Goal: Task Accomplishment & Management: Use online tool/utility

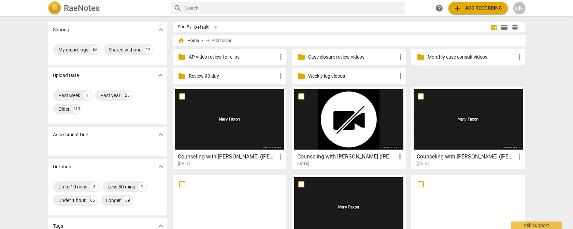
click at [228, 58] on p "AP video review for clips" at bounding box center [233, 57] width 88 height 7
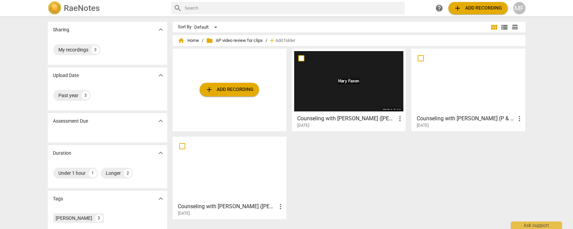
click at [475, 9] on span "add Add recording" at bounding box center [478, 8] width 48 height 8
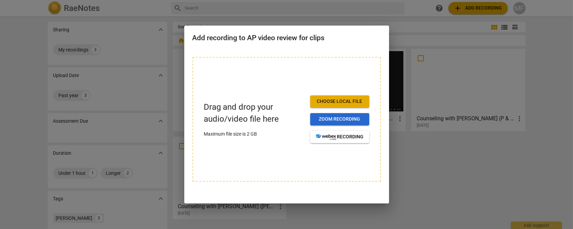
click at [354, 120] on span "Zoom recording" at bounding box center [340, 119] width 48 height 7
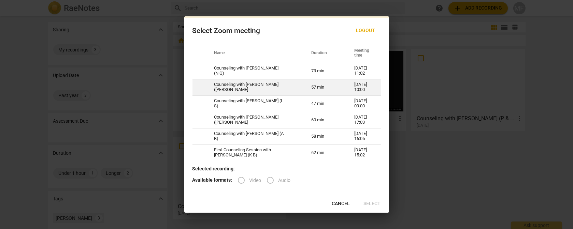
click at [227, 85] on td "Counseling with [PERSON_NAME] ([PERSON_NAME]" at bounding box center [254, 87] width 97 height 16
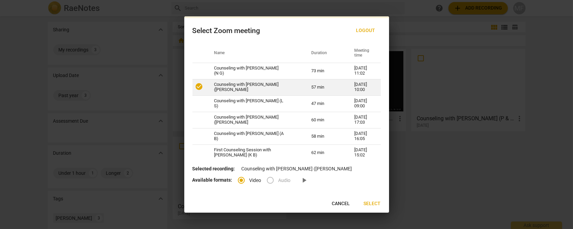
radio input "true"
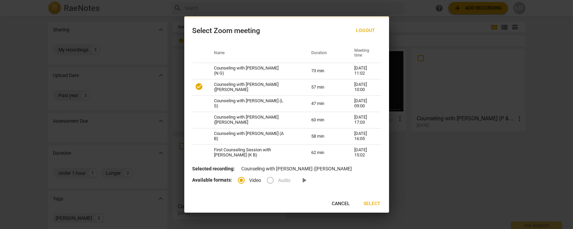
click at [371, 204] on span "Select" at bounding box center [372, 204] width 17 height 7
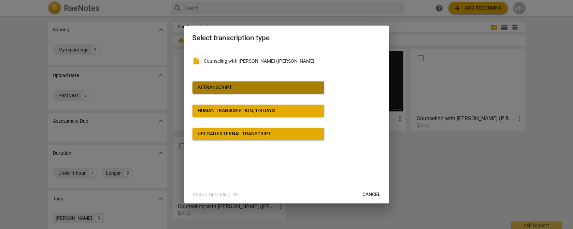
click at [241, 85] on span "AI Transcript" at bounding box center [258, 87] width 121 height 7
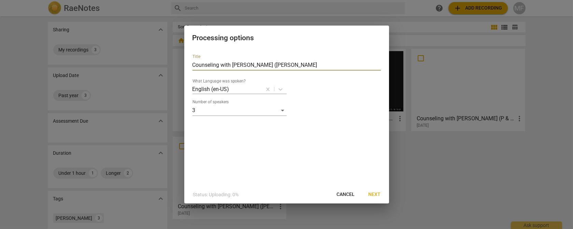
click at [266, 64] on input "Counseling with [PERSON_NAME] ([PERSON_NAME]" at bounding box center [286, 65] width 188 height 11
click at [295, 65] on input "Counseling with [PERSON_NAME] ([PERSON_NAME] & [PERSON_NAME])" at bounding box center [286, 65] width 188 height 11
type input "Counseling with [PERSON_NAME] ([PERSON_NAME] & [PERSON_NAME], stage 1, step 2 -…"
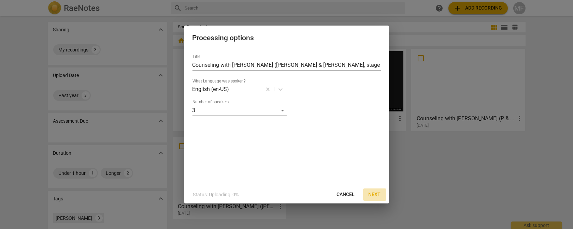
click at [372, 191] on span "Next" at bounding box center [374, 194] width 12 height 7
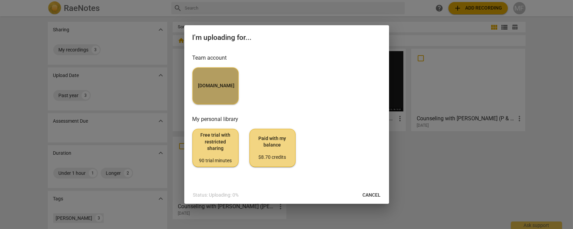
click at [222, 81] on button "[DOMAIN_NAME]" at bounding box center [215, 86] width 46 height 37
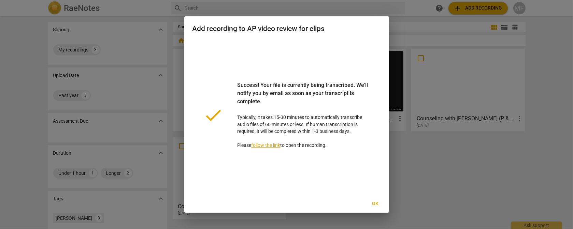
click at [377, 205] on span "Ok" at bounding box center [375, 204] width 11 height 7
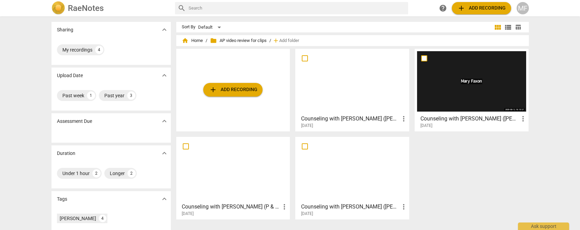
click at [368, 120] on h3 "Counseling with [PERSON_NAME] ([PERSON_NAME] & [PERSON_NAME], stage 1, step 2 -…" at bounding box center [350, 119] width 99 height 8
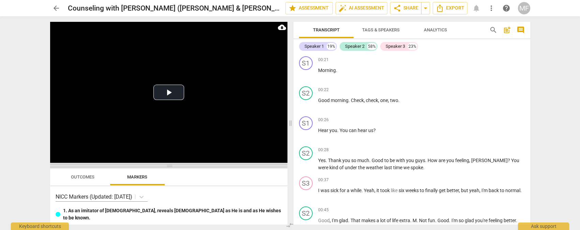
drag, startPoint x: 171, startPoint y: 83, endPoint x: 168, endPoint y: 165, distance: 82.9
click at [168, 165] on span at bounding box center [168, 166] width 237 height 4
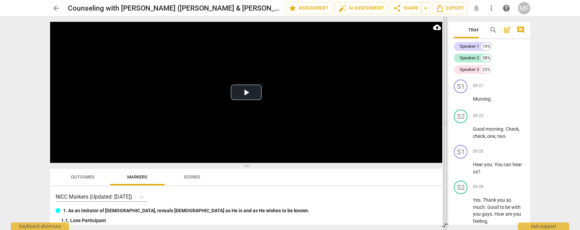
drag, startPoint x: 290, startPoint y: 122, endPoint x: 445, endPoint y: 130, distance: 155.4
click at [445, 130] on span at bounding box center [445, 123] width 4 height 214
click at [246, 79] on video at bounding box center [246, 92] width 393 height 141
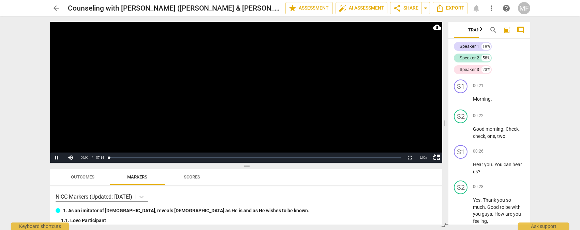
click at [243, 91] on video at bounding box center [246, 92] width 393 height 141
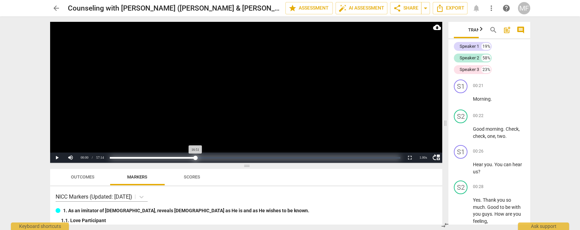
click at [195, 157] on div "Loaded : 0% Progress : 29.46%" at bounding box center [255, 158] width 291 height 2
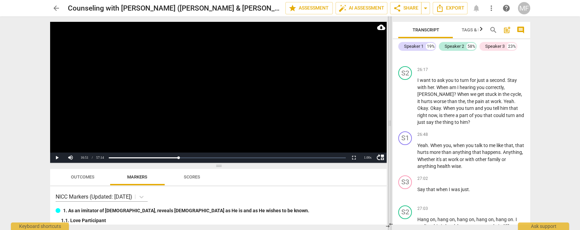
scroll to position [3671, 0]
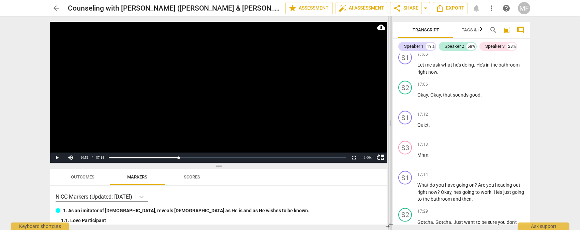
drag, startPoint x: 447, startPoint y: 94, endPoint x: 391, endPoint y: 101, distance: 56.0
click at [391, 101] on span at bounding box center [390, 123] width 4 height 214
click at [454, 49] on div "Speaker 2" at bounding box center [453, 46] width 19 height 7
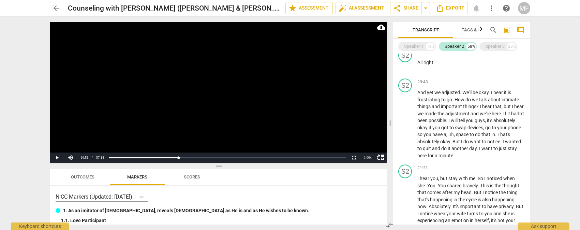
scroll to position [2032, 0]
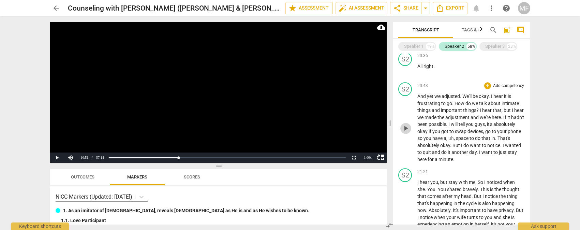
click at [406, 132] on span "play_arrow" at bounding box center [406, 128] width 8 height 8
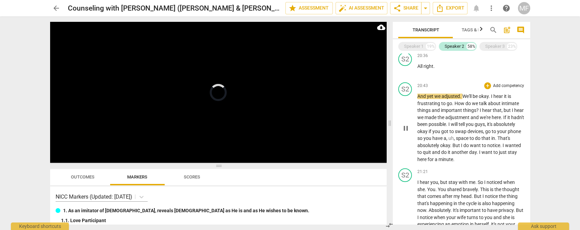
click at [406, 132] on span "pause" at bounding box center [406, 128] width 8 height 8
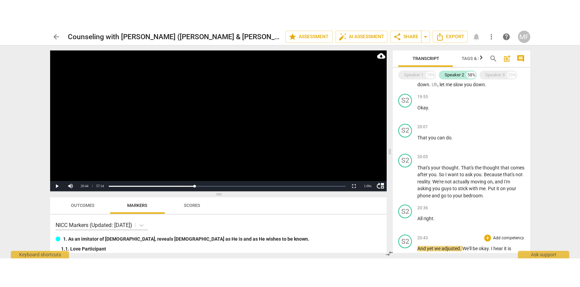
scroll to position [1908, 0]
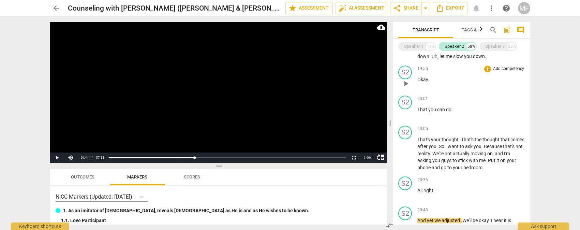
click at [405, 88] on span "play_arrow" at bounding box center [406, 83] width 8 height 8
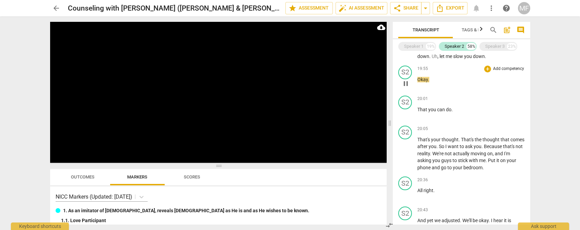
click at [405, 88] on span "pause" at bounding box center [406, 83] width 8 height 8
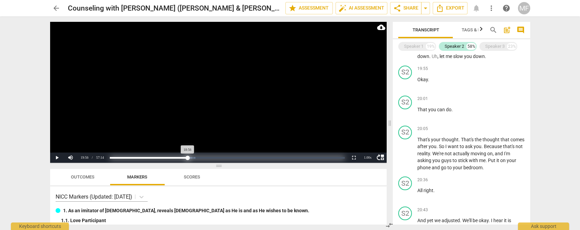
click at [188, 157] on div "Loaded : 0% Progress : 33.09%" at bounding box center [227, 158] width 235 height 2
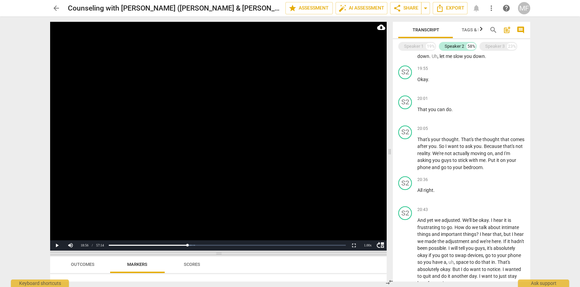
drag, startPoint x: 220, startPoint y: 164, endPoint x: 227, endPoint y: 252, distance: 88.3
click at [227, 229] on span at bounding box center [218, 254] width 337 height 4
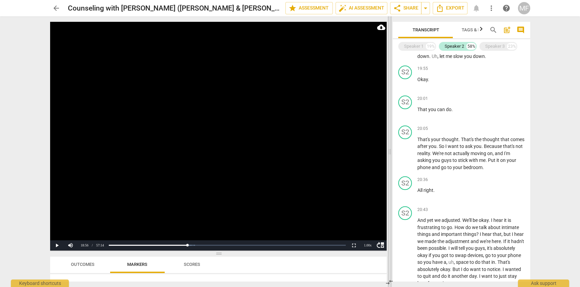
drag, startPoint x: 390, startPoint y: 151, endPoint x: 532, endPoint y: 145, distance: 142.3
click at [392, 145] on span at bounding box center [390, 151] width 4 height 271
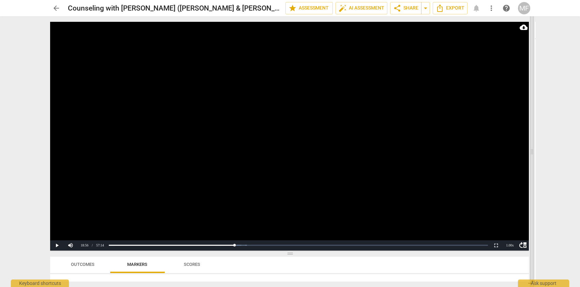
scroll to position [7357, 0]
click at [284, 148] on video at bounding box center [289, 136] width 479 height 229
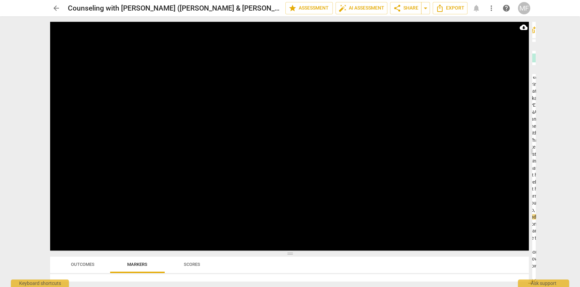
scroll to position [0, 34]
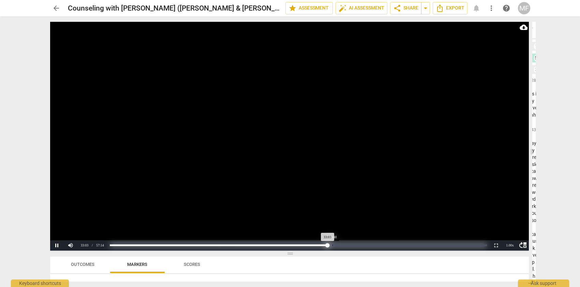
click at [333, 229] on div "Loaded : 0% Progress : 57.74%" at bounding box center [298, 246] width 377 height 2
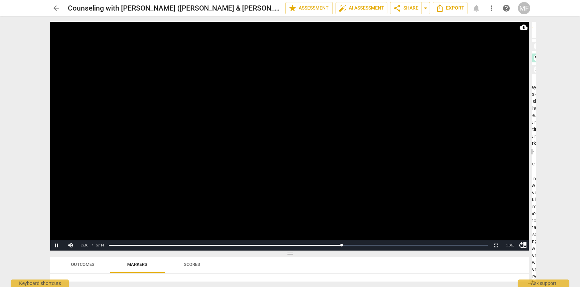
click at [356, 174] on video at bounding box center [289, 136] width 479 height 229
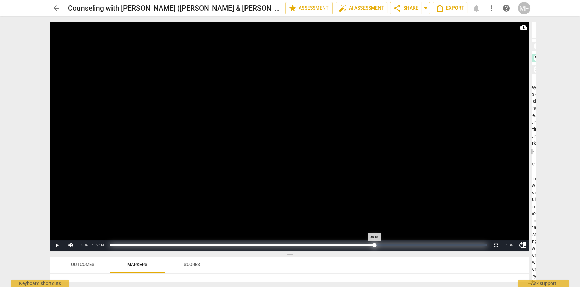
click at [375, 229] on div "Loaded : 0% Progress : 70.16%" at bounding box center [298, 246] width 377 height 2
click at [365, 229] on div "Loaded : 0% Progress : 70.16%" at bounding box center [298, 246] width 377 height 2
click at [398, 229] on div "Loaded : 0% Progress : 67.72%" at bounding box center [298, 246] width 377 height 2
click at [394, 229] on div "Loaded : 0% Progress : 75.32%" at bounding box center [298, 246] width 377 height 2
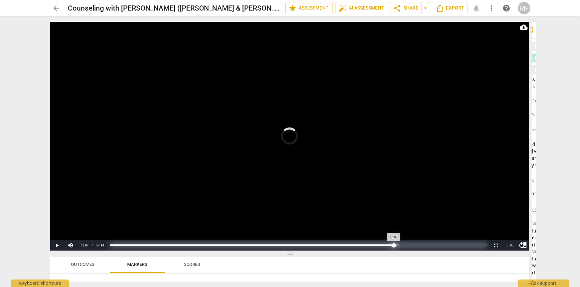
scroll to position [0, 34]
click at [397, 229] on div "Loaded : 0% Progress : 76.13%" at bounding box center [298, 246] width 377 height 2
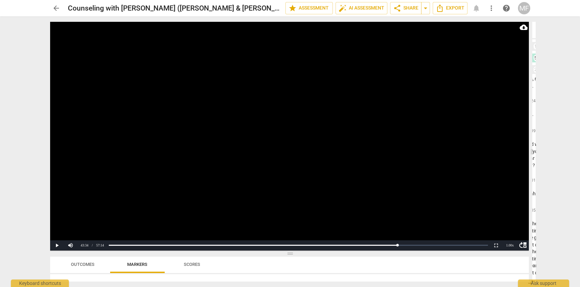
click at [307, 126] on video at bounding box center [289, 136] width 479 height 229
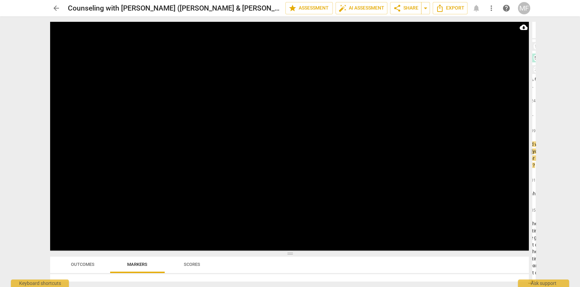
scroll to position [0, 34]
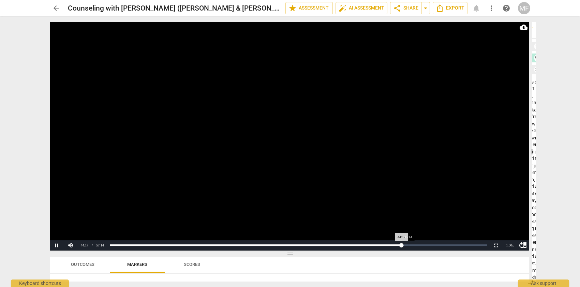
click at [408, 229] on div "Loaded : 0% Progress : 77.37%" at bounding box center [298, 245] width 382 height 10
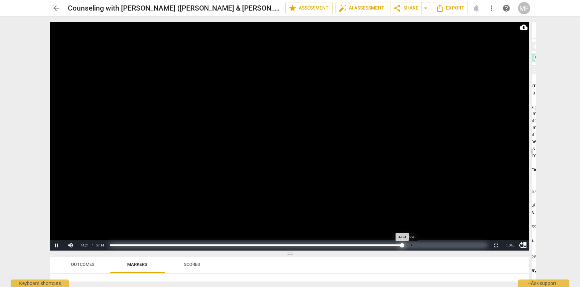
click at [411, 229] on div "Loaded : 0% Progress : 77.57%" at bounding box center [298, 246] width 377 height 2
click at [409, 229] on div "Loaded : 0% Progress : 79.20%" at bounding box center [298, 246] width 377 height 2
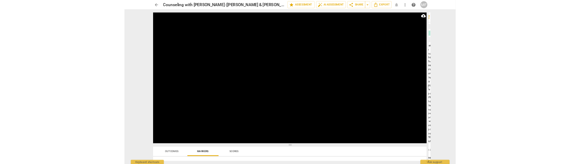
scroll to position [20170, 0]
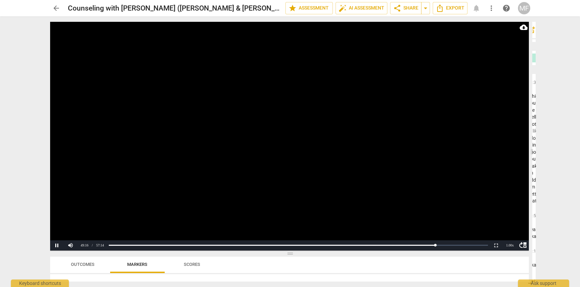
click at [300, 207] on video at bounding box center [289, 136] width 479 height 229
click at [39, 200] on div "arrow_back Counseling with [PERSON_NAME] ([PERSON_NAME] & [PERSON_NAME], stage …" at bounding box center [290, 143] width 580 height 287
